Goal: Find specific page/section: Find specific page/section

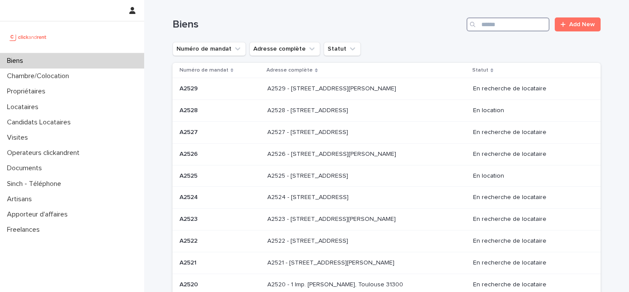
click at [503, 24] on input "Search" at bounding box center [508, 24] width 83 height 14
type input "****"
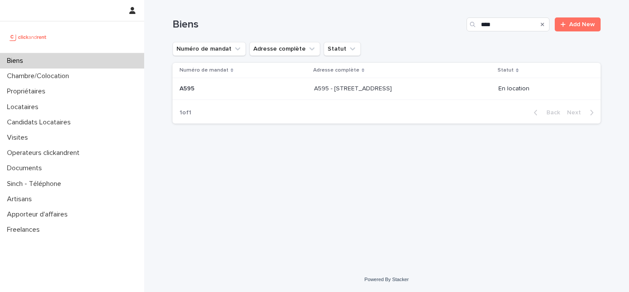
click at [319, 91] on p "A595 - [STREET_ADDRESS]" at bounding box center [354, 87] width 80 height 9
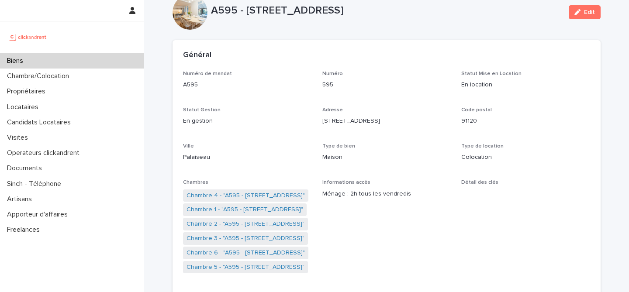
scroll to position [25, 0]
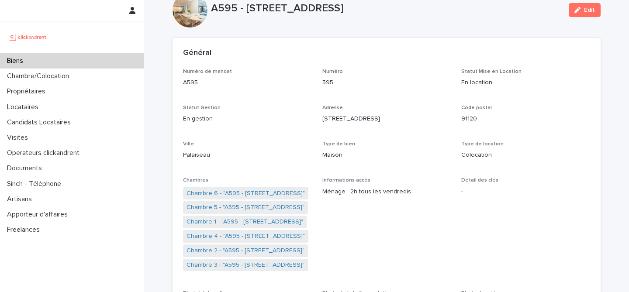
drag, startPoint x: 401, startPoint y: 10, endPoint x: 212, endPoint y: 8, distance: 188.4
click at [212, 8] on p "A595 - [STREET_ADDRESS]" at bounding box center [386, 8] width 351 height 13
copy p "A595 - [STREET_ADDRESS]"
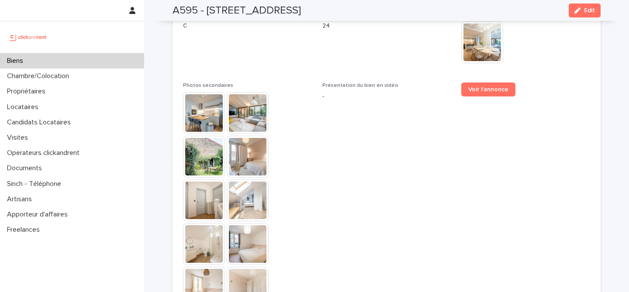
scroll to position [2509, 0]
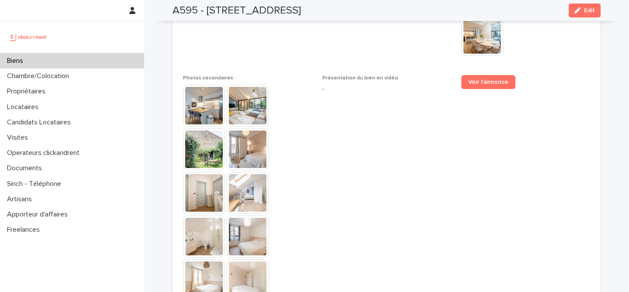
click at [206, 85] on img at bounding box center [204, 106] width 42 height 42
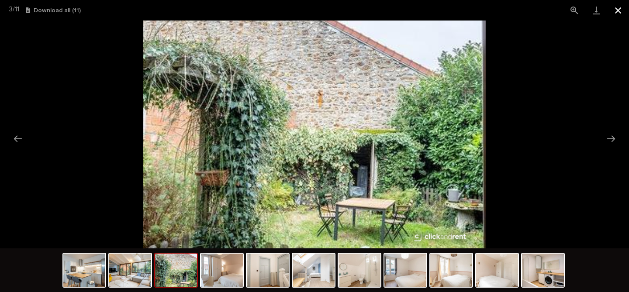
click at [617, 14] on button "Close gallery" at bounding box center [619, 10] width 22 height 21
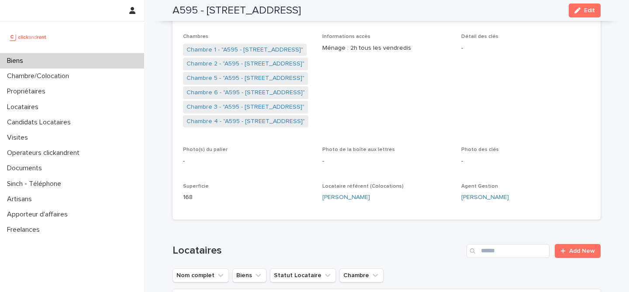
scroll to position [0, 0]
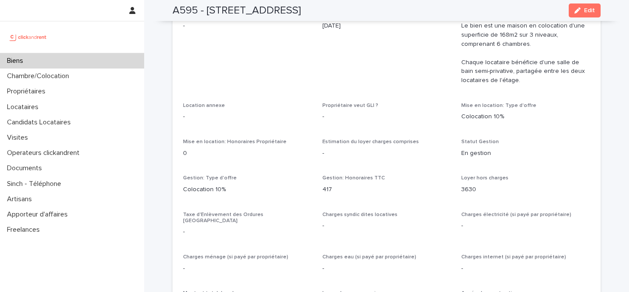
scroll to position [831, 0]
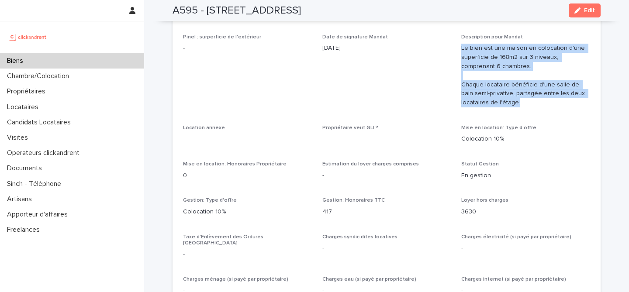
drag, startPoint x: 459, startPoint y: 49, endPoint x: 542, endPoint y: 104, distance: 99.2
copy p "Le bien est une maison en colocation d'une superficie de 168m2 sur 3 niveaux, c…"
click at [257, 89] on span "Pinel : surperficie de l'extérieur -" at bounding box center [247, 74] width 129 height 80
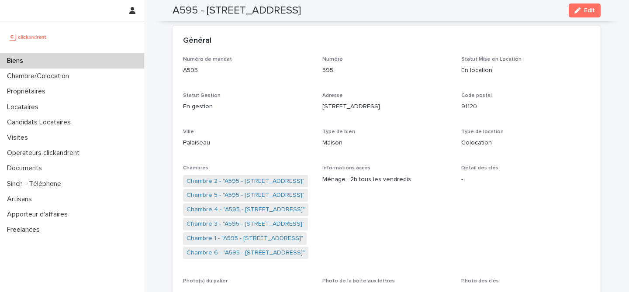
scroll to position [0, 0]
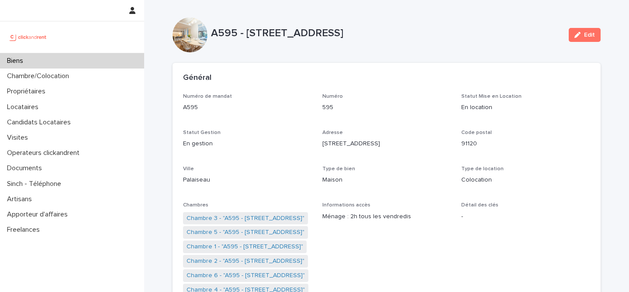
drag, startPoint x: 246, startPoint y: 32, endPoint x: 400, endPoint y: 40, distance: 153.6
click at [400, 40] on div "A595 - [STREET_ADDRESS]" at bounding box center [386, 35] width 351 height 16
click at [414, 40] on div "A595 - [STREET_ADDRESS]" at bounding box center [386, 35] width 351 height 16
drag, startPoint x: 246, startPoint y: 35, endPoint x: 403, endPoint y: 31, distance: 157.4
click at [403, 31] on p "A595 - [STREET_ADDRESS]" at bounding box center [386, 33] width 351 height 13
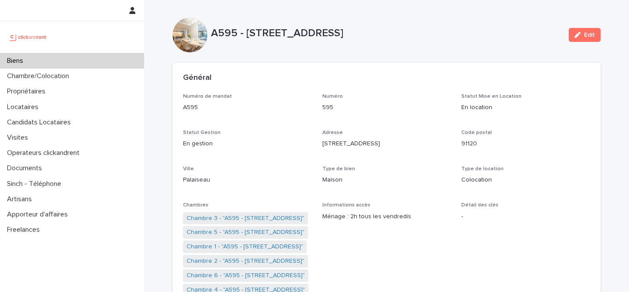
click at [403, 31] on p "A595 - [STREET_ADDRESS]" at bounding box center [386, 33] width 351 height 13
click at [118, 59] on div "Biens" at bounding box center [72, 60] width 144 height 15
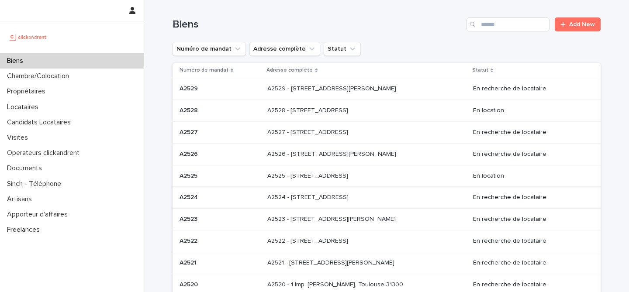
click at [508, 33] on div "Biens Add New" at bounding box center [387, 21] width 428 height 42
click at [504, 27] on input "Search" at bounding box center [508, 24] width 83 height 14
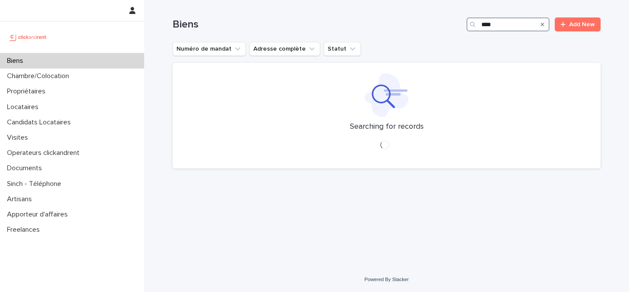
type input "*****"
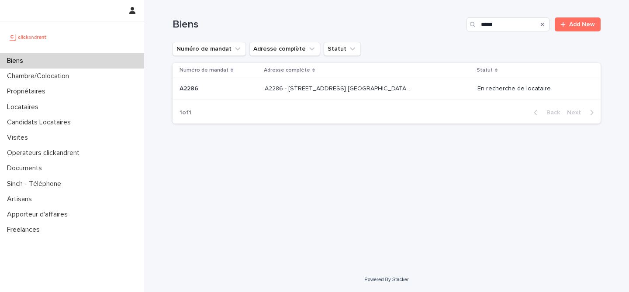
click at [425, 85] on div "A2286 - [STREET_ADDRESS] [GEOGRAPHIC_DATA], [GEOGRAPHIC_DATA] 93600 A2286 - [ST…" at bounding box center [368, 89] width 206 height 14
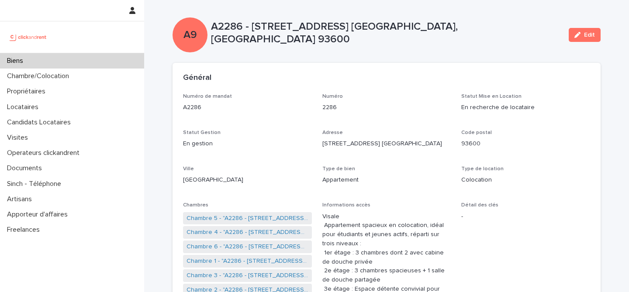
click at [59, 60] on div "Biens" at bounding box center [72, 60] width 144 height 15
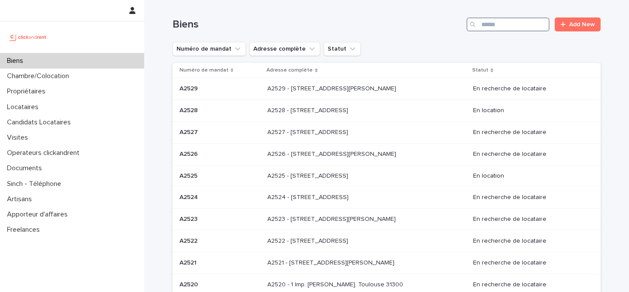
click at [488, 27] on input "Search" at bounding box center [508, 24] width 83 height 14
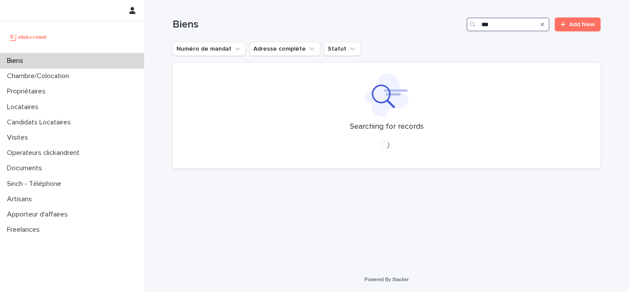
type input "****"
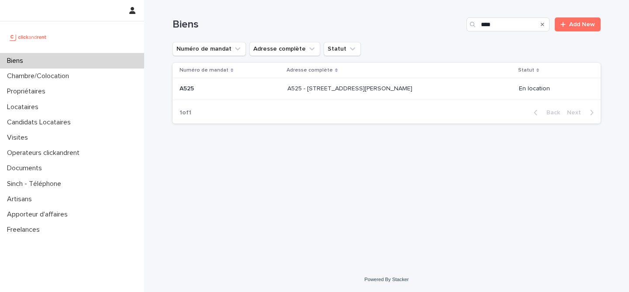
click at [335, 98] on td "A525 - [STREET_ADDRESS][PERSON_NAME] 93130 A525 - [STREET_ADDRESS][PERSON_NAME]" at bounding box center [400, 89] width 232 height 22
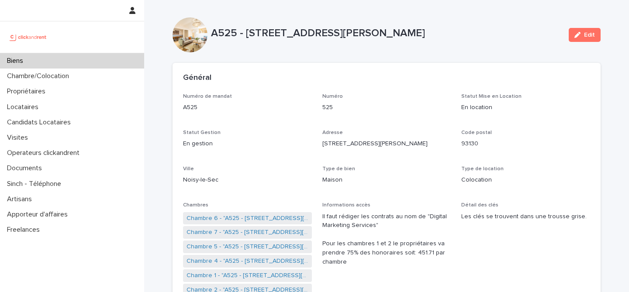
click at [79, 58] on div "Biens" at bounding box center [72, 60] width 144 height 15
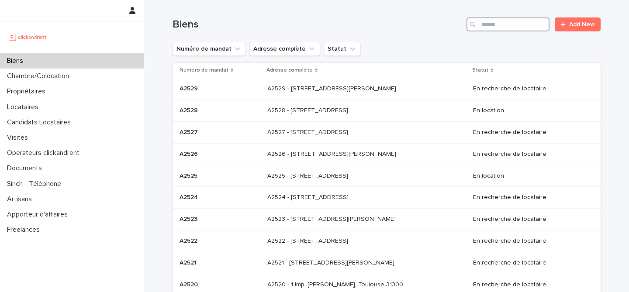
click at [536, 18] on input "Search" at bounding box center [508, 24] width 83 height 14
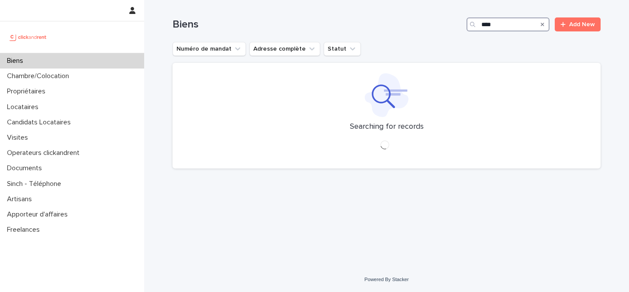
type input "*****"
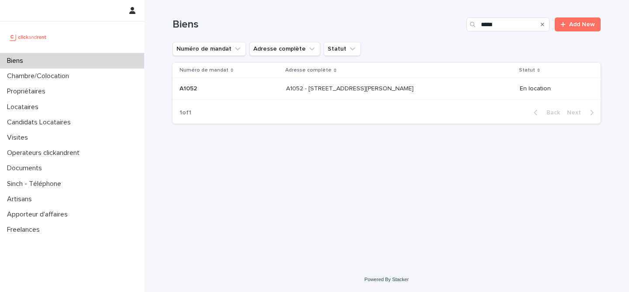
click at [344, 94] on div "A1052 - [STREET_ADDRESS][PERSON_NAME] - [STREET_ADDRESS][PERSON_NAME]" at bounding box center [399, 89] width 227 height 14
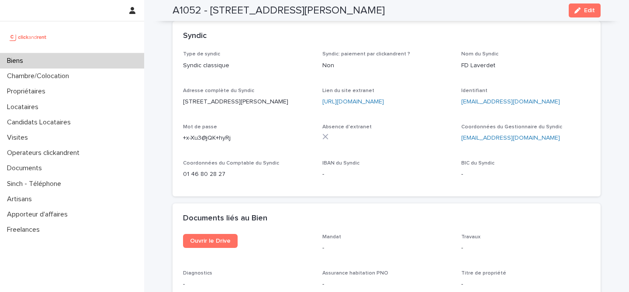
scroll to position [3157, 0]
